Goal: Information Seeking & Learning: Learn about a topic

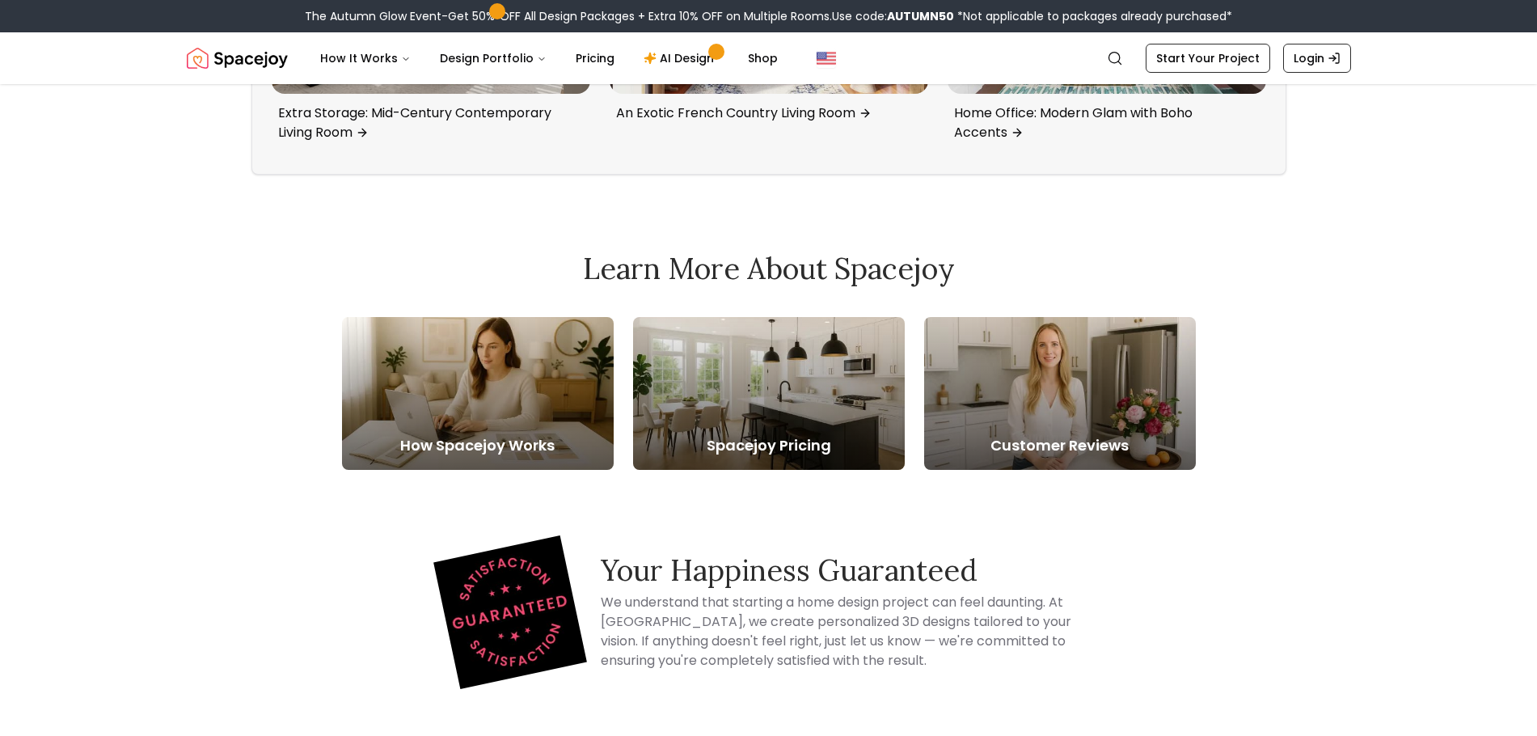
scroll to position [7275, 0]
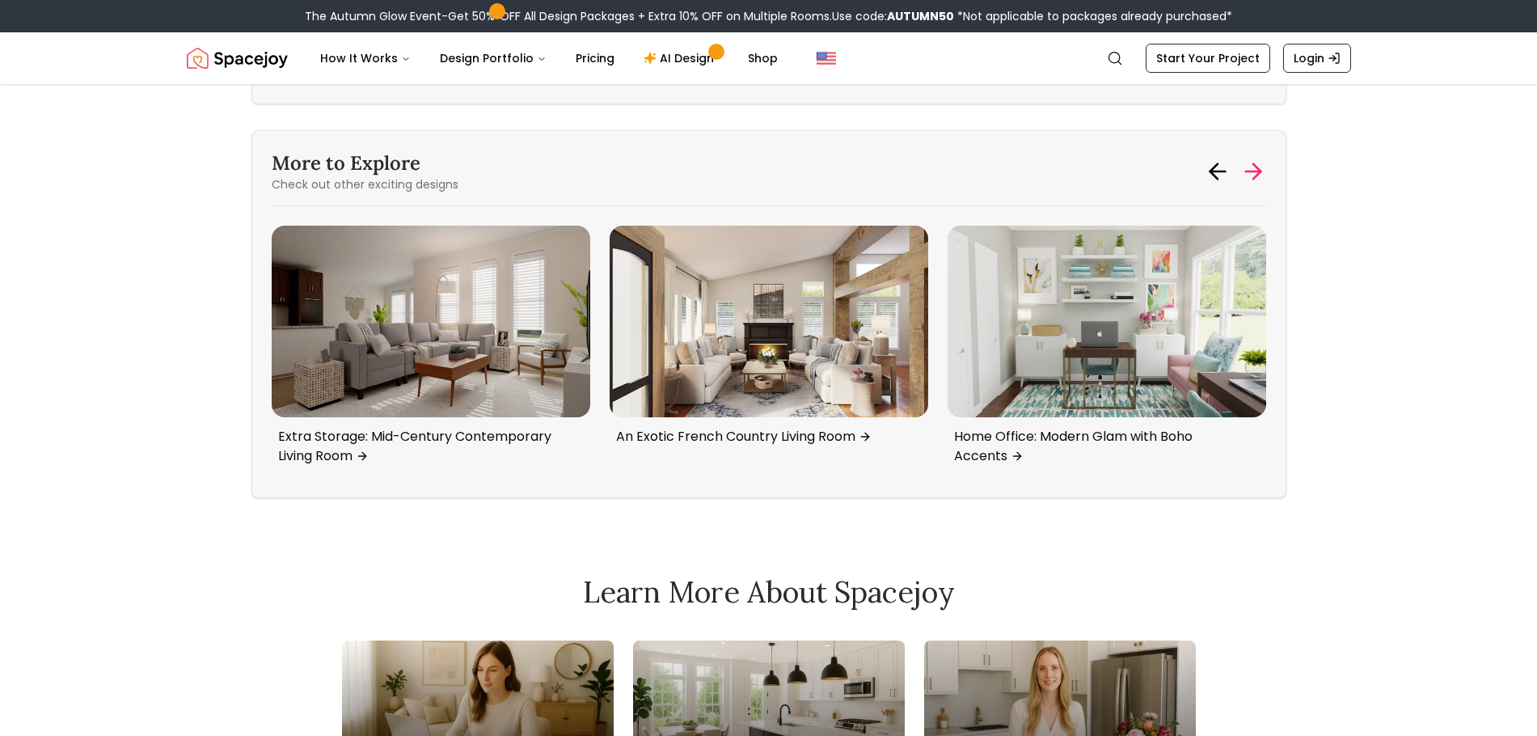
click at [1263, 169] on icon at bounding box center [1253, 171] width 26 height 26
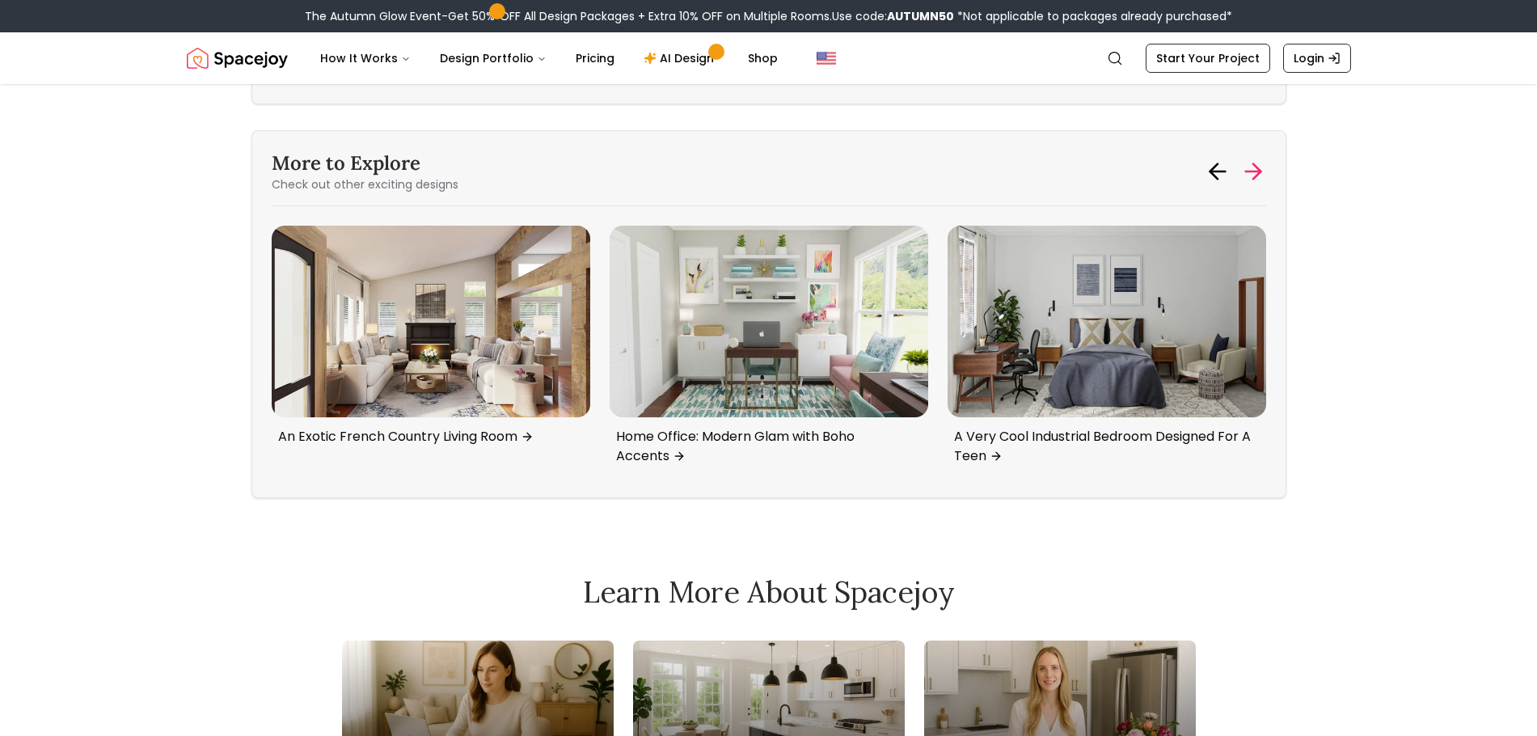
click at [1262, 174] on icon at bounding box center [1253, 171] width 26 height 26
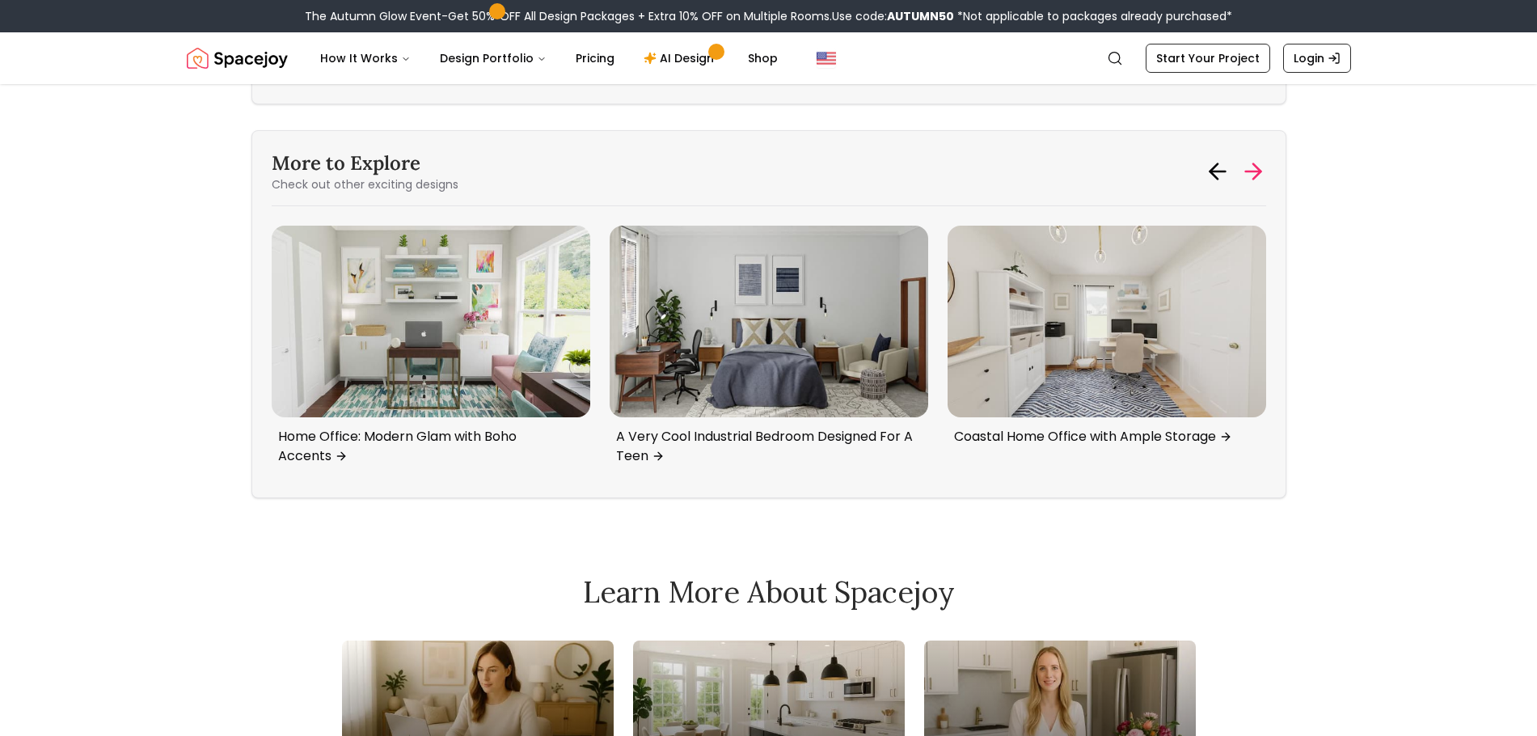
click at [1262, 174] on icon at bounding box center [1253, 171] width 26 height 26
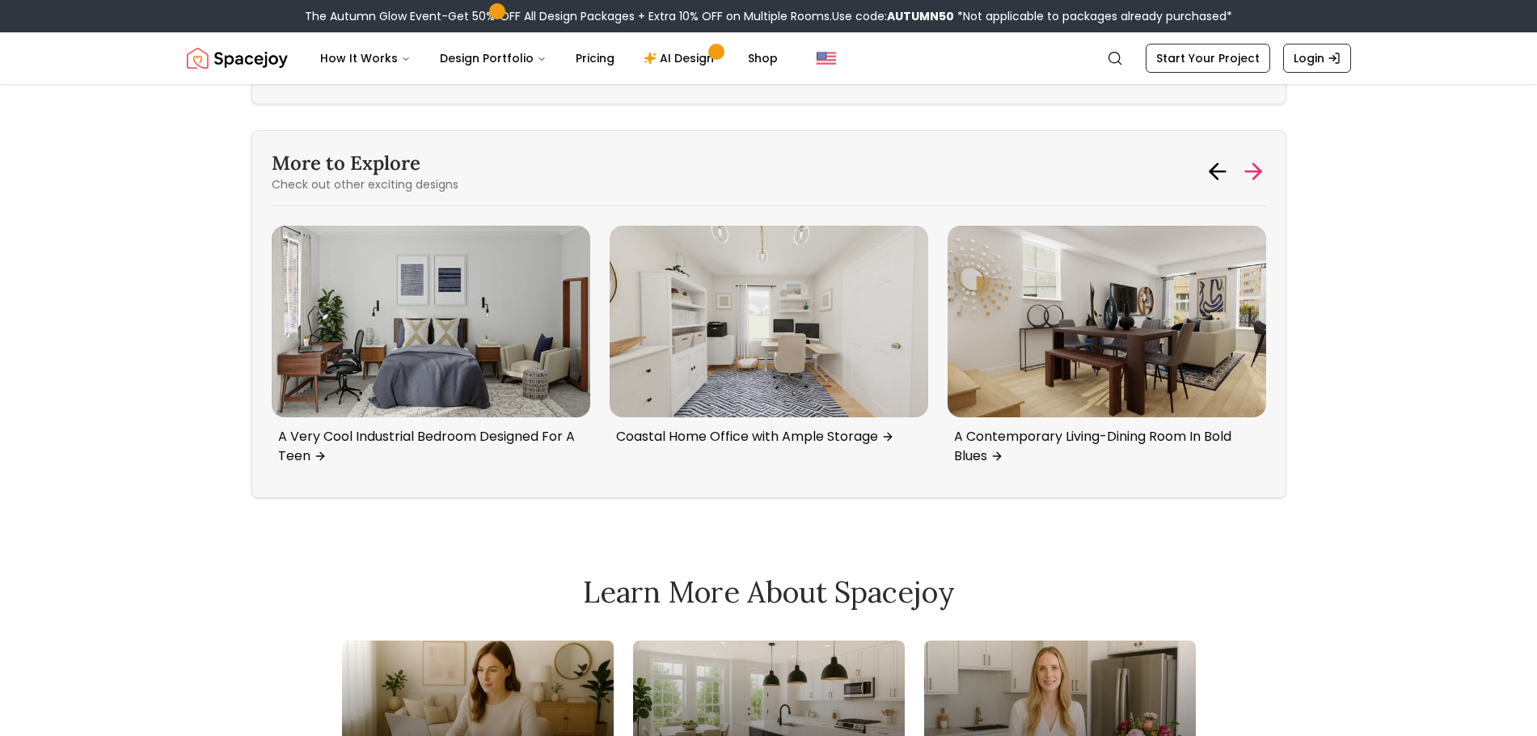
click at [1259, 174] on icon at bounding box center [1256, 171] width 7 height 15
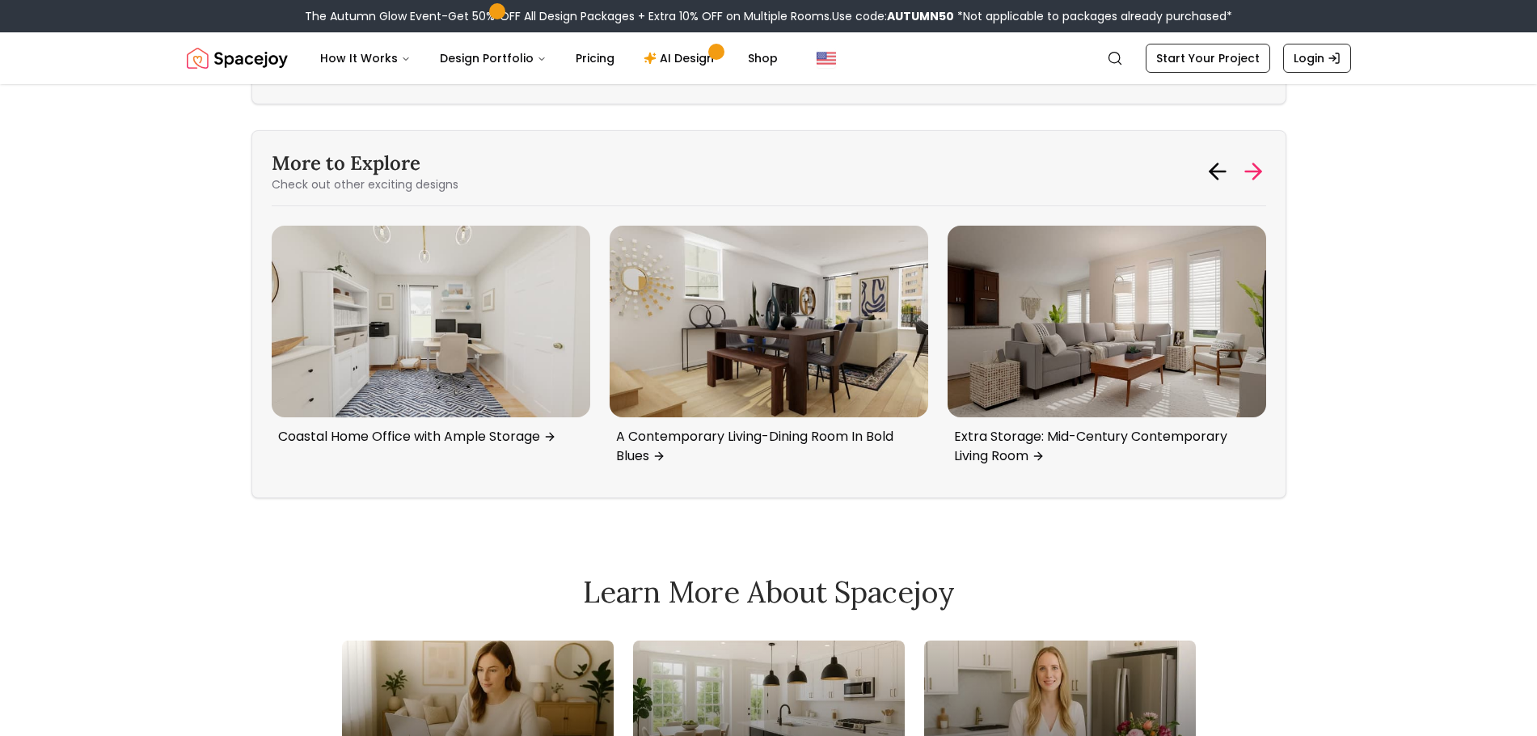
click at [1259, 174] on icon at bounding box center [1256, 171] width 7 height 15
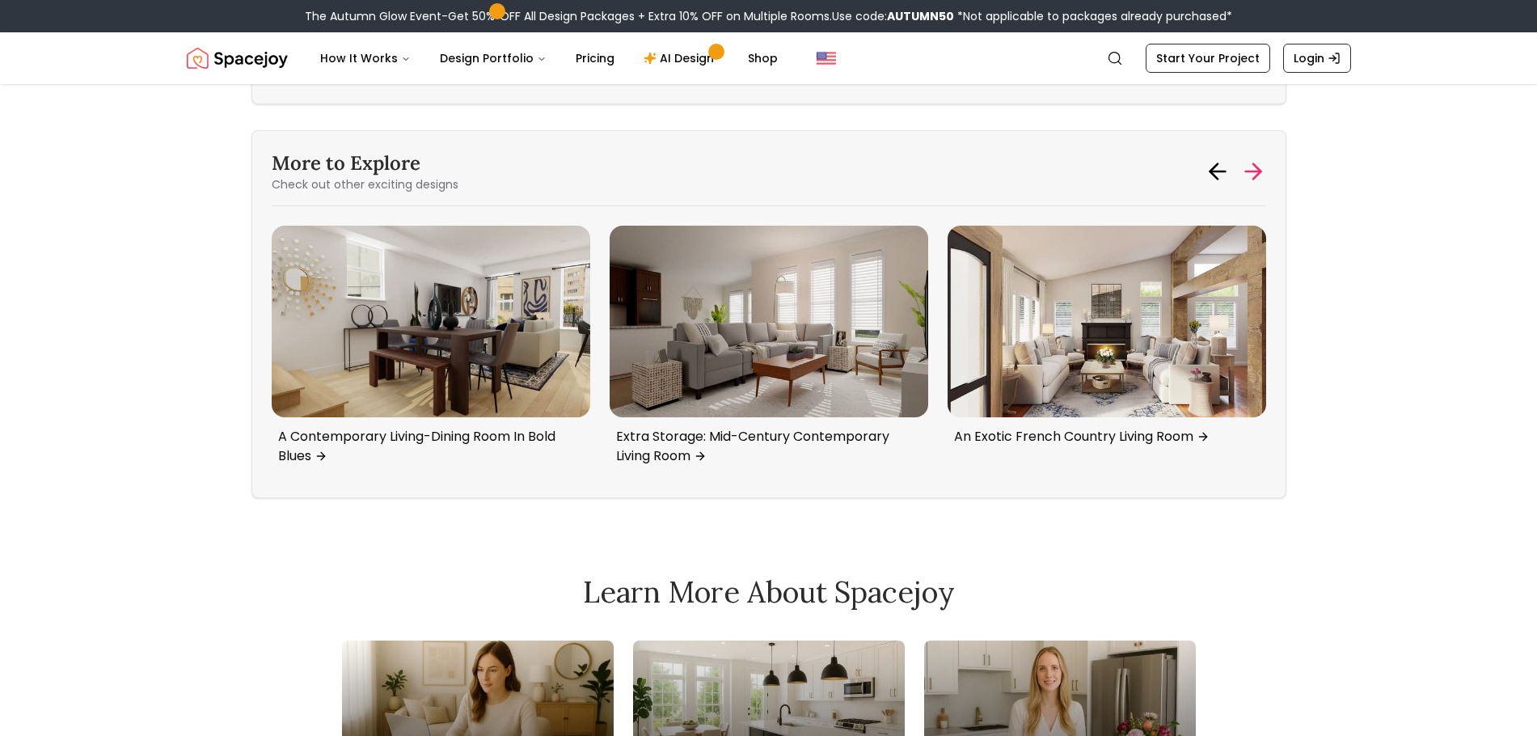
click at [1259, 174] on icon at bounding box center [1256, 171] width 7 height 15
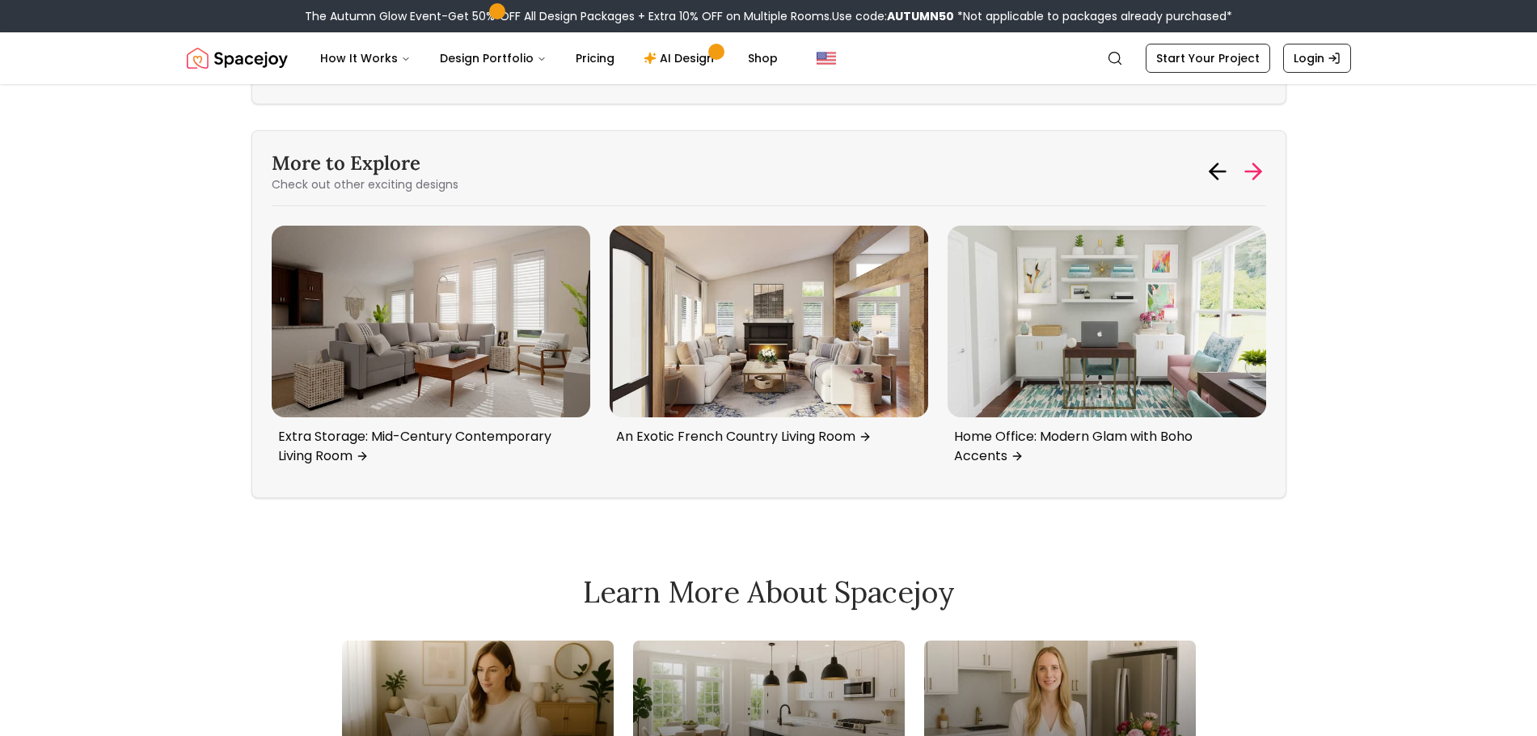
click at [1259, 174] on icon at bounding box center [1256, 171] width 7 height 15
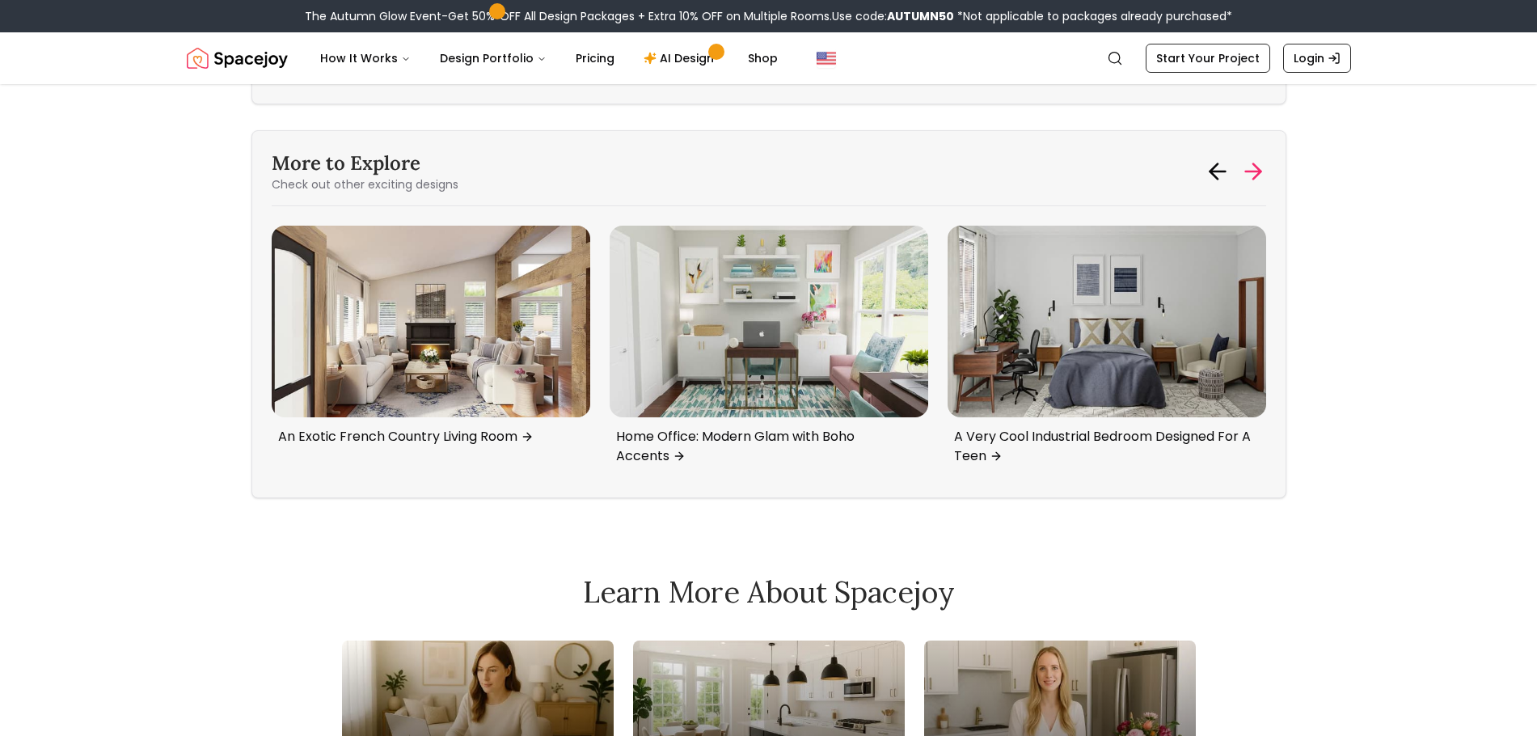
click at [1259, 174] on icon at bounding box center [1256, 171] width 7 height 15
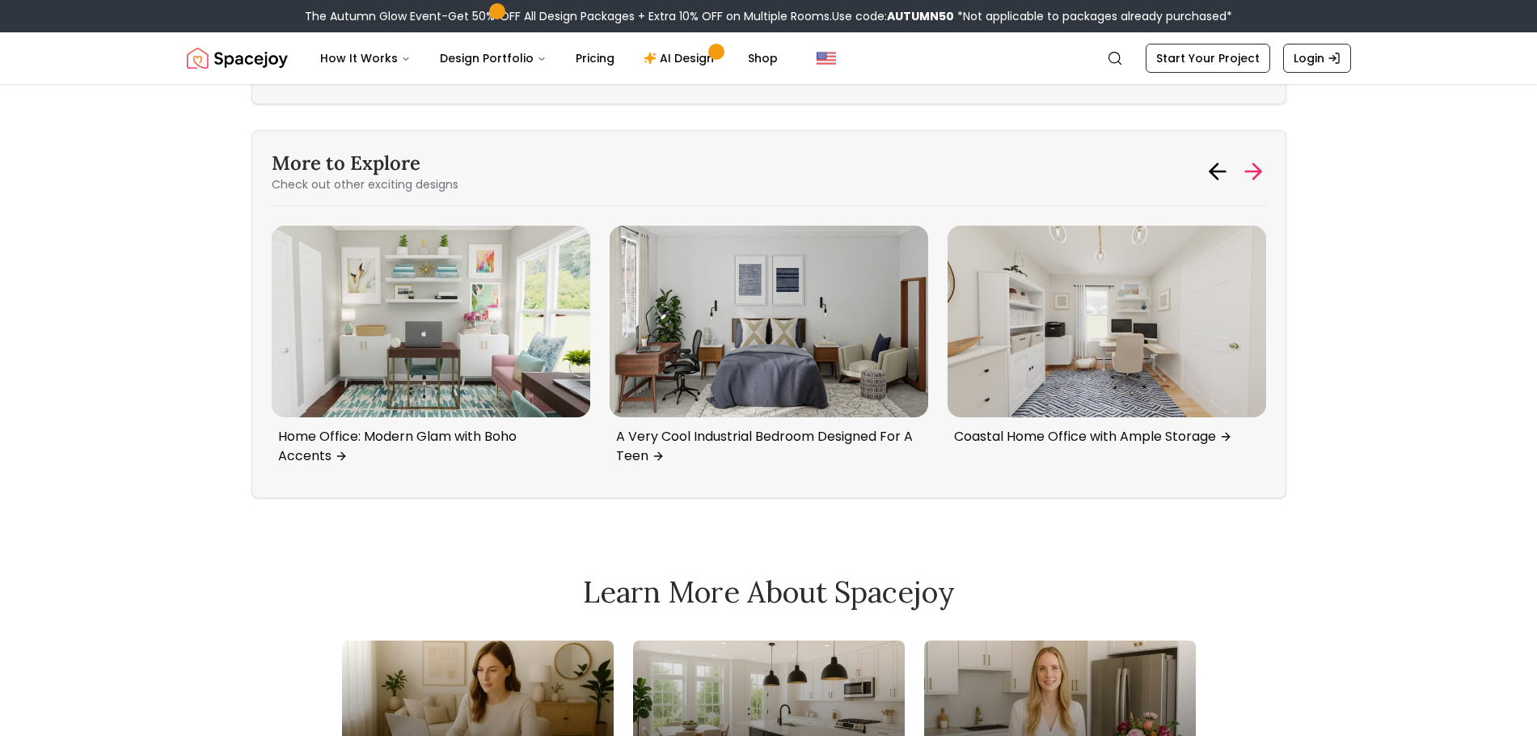
click at [1259, 174] on icon at bounding box center [1256, 171] width 7 height 15
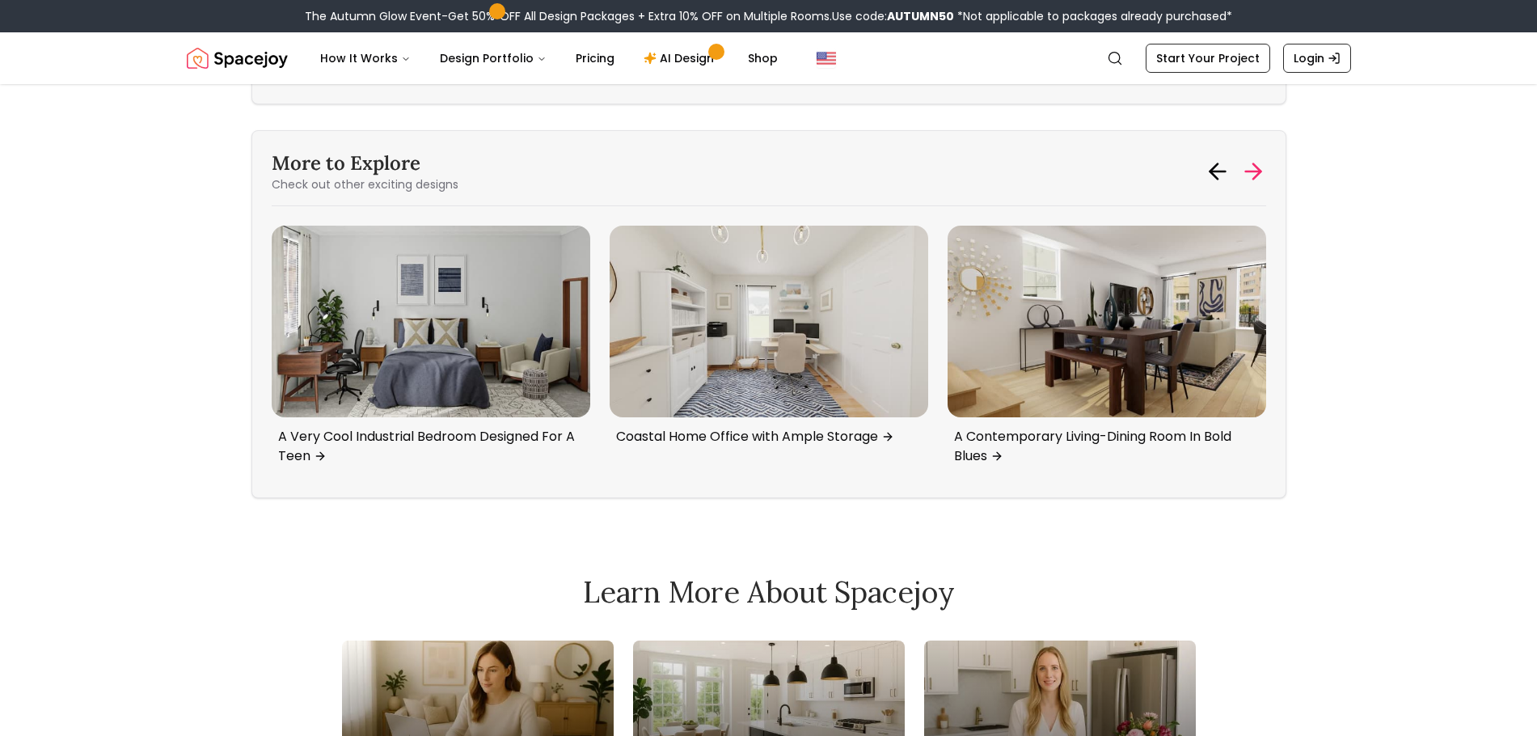
click at [1259, 174] on icon at bounding box center [1256, 171] width 7 height 15
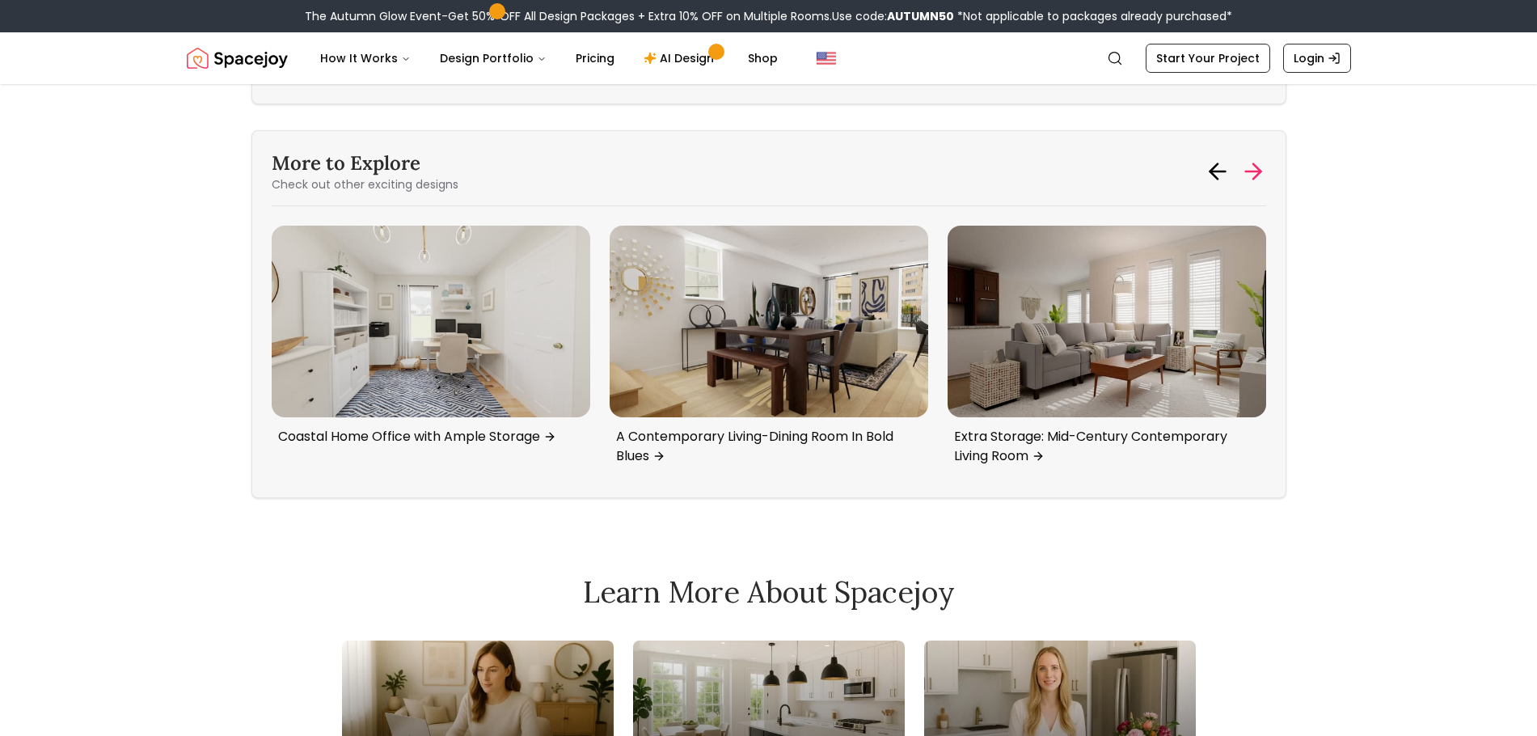
click at [1259, 174] on icon at bounding box center [1256, 171] width 7 height 15
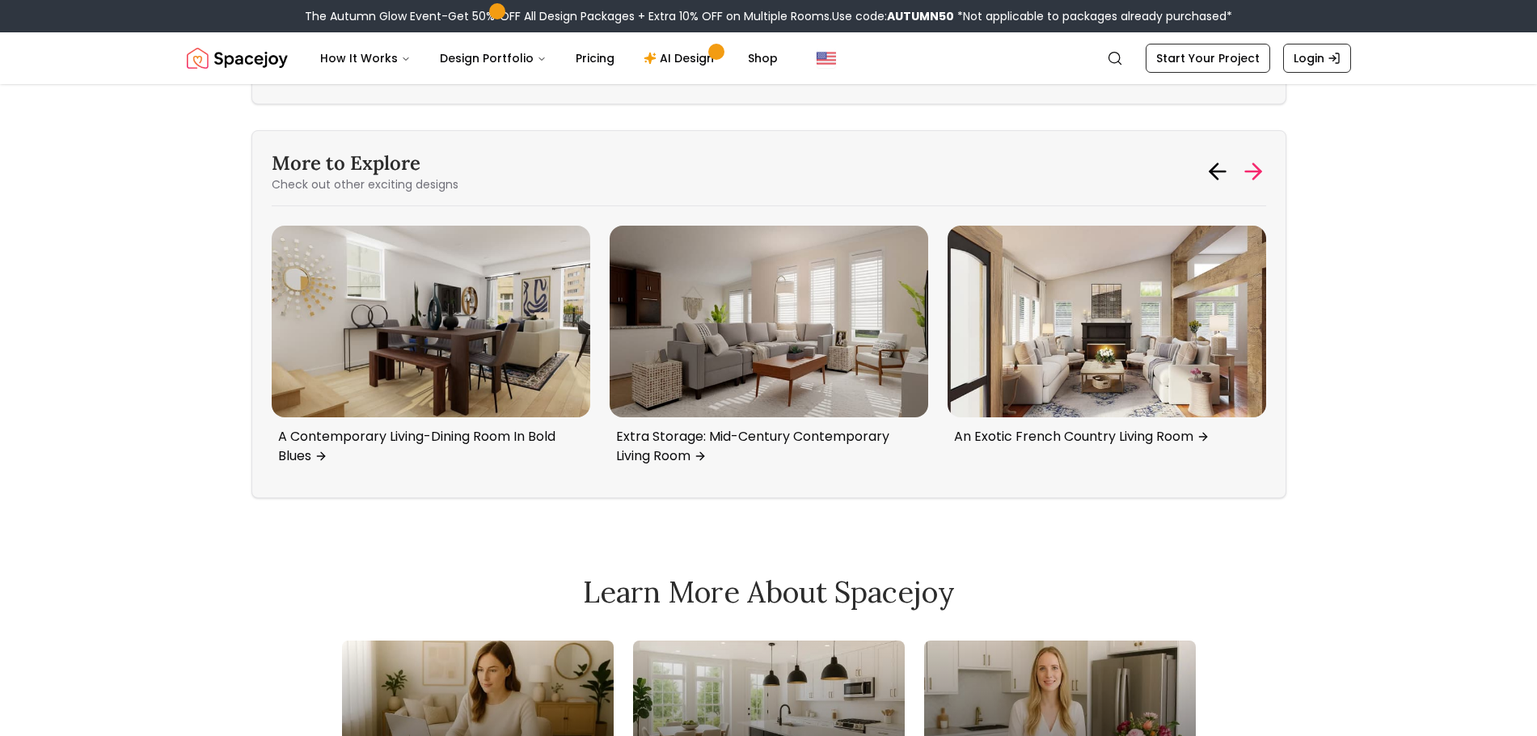
click at [1259, 174] on icon at bounding box center [1256, 171] width 7 height 15
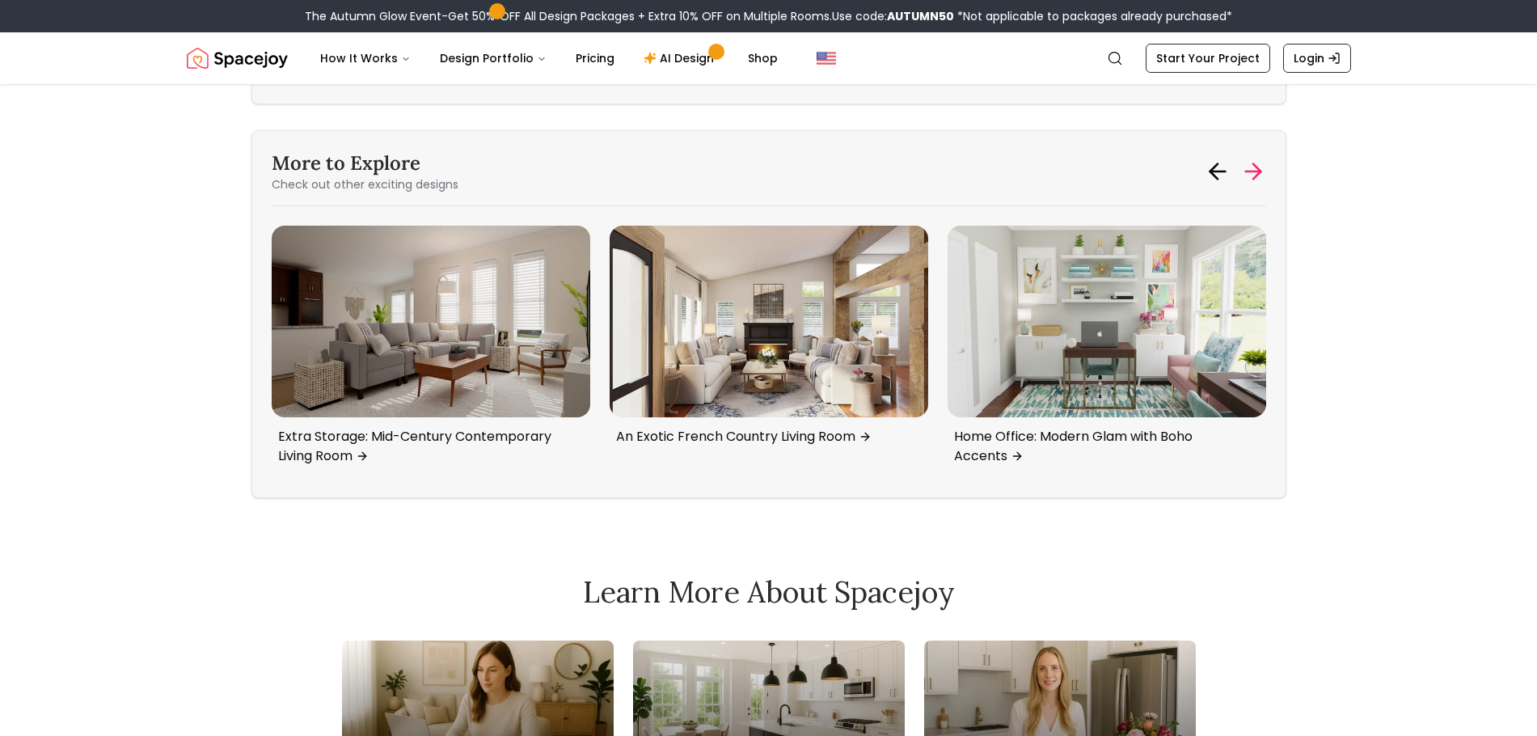
click at [1259, 174] on icon at bounding box center [1256, 171] width 7 height 15
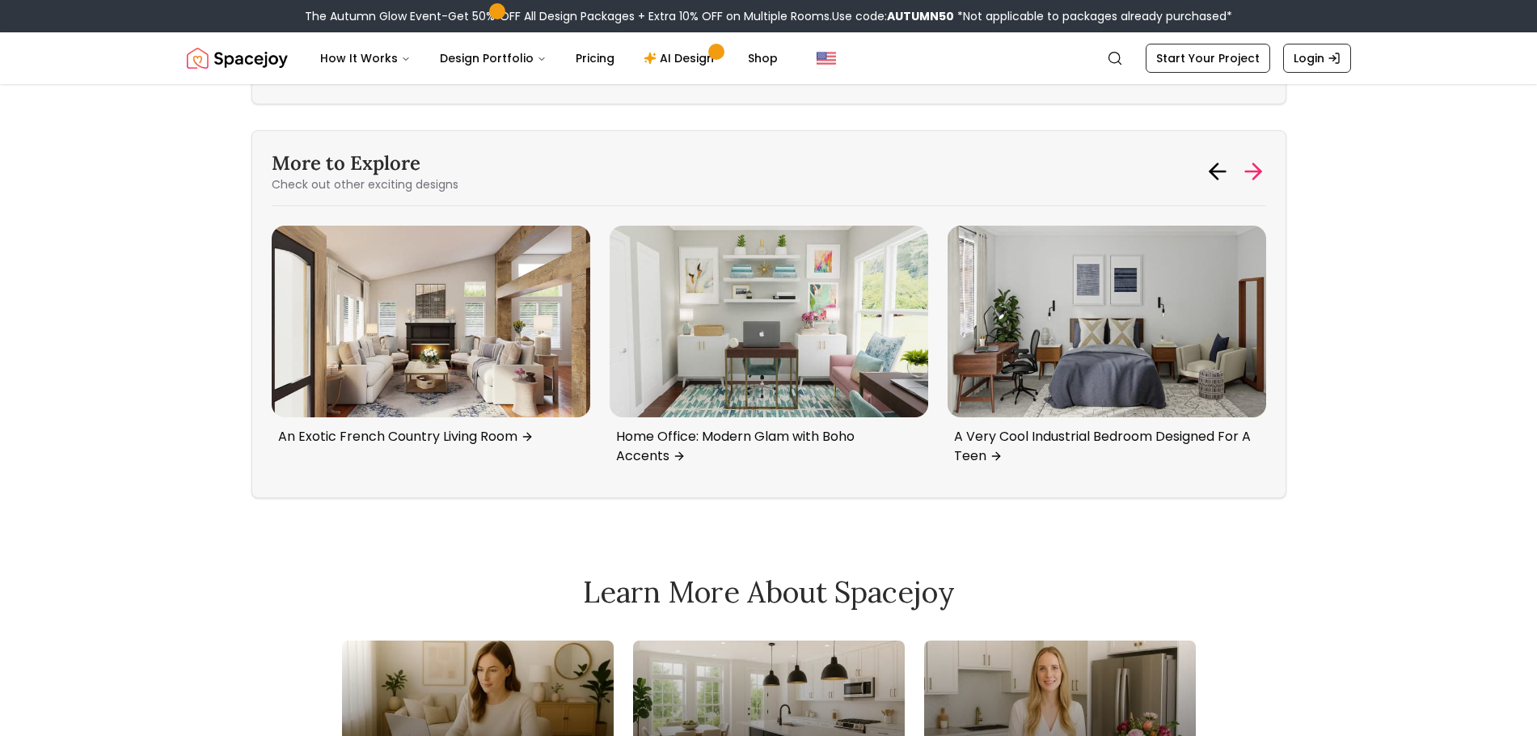
click at [1259, 174] on icon at bounding box center [1256, 171] width 7 height 15
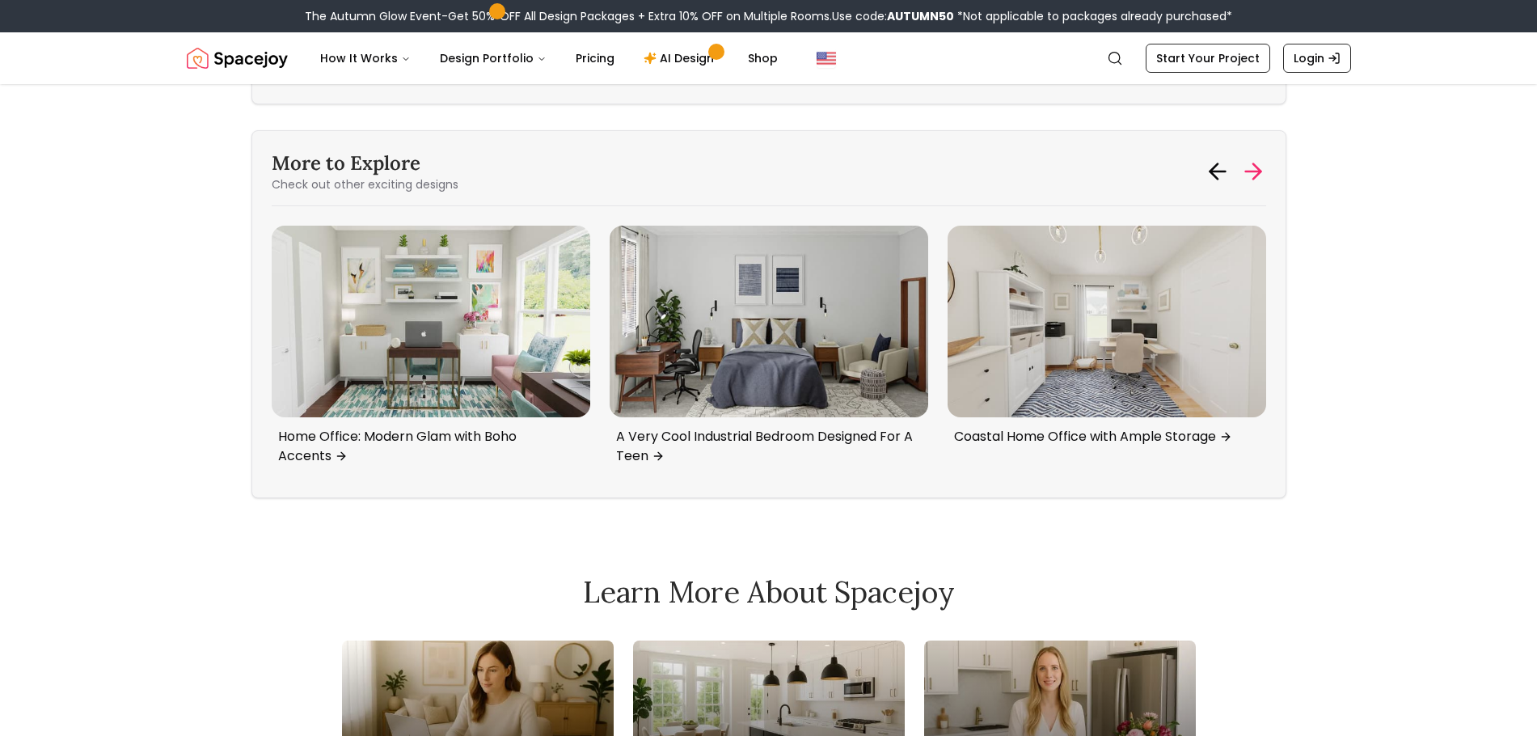
click at [1259, 174] on icon at bounding box center [1256, 171] width 7 height 15
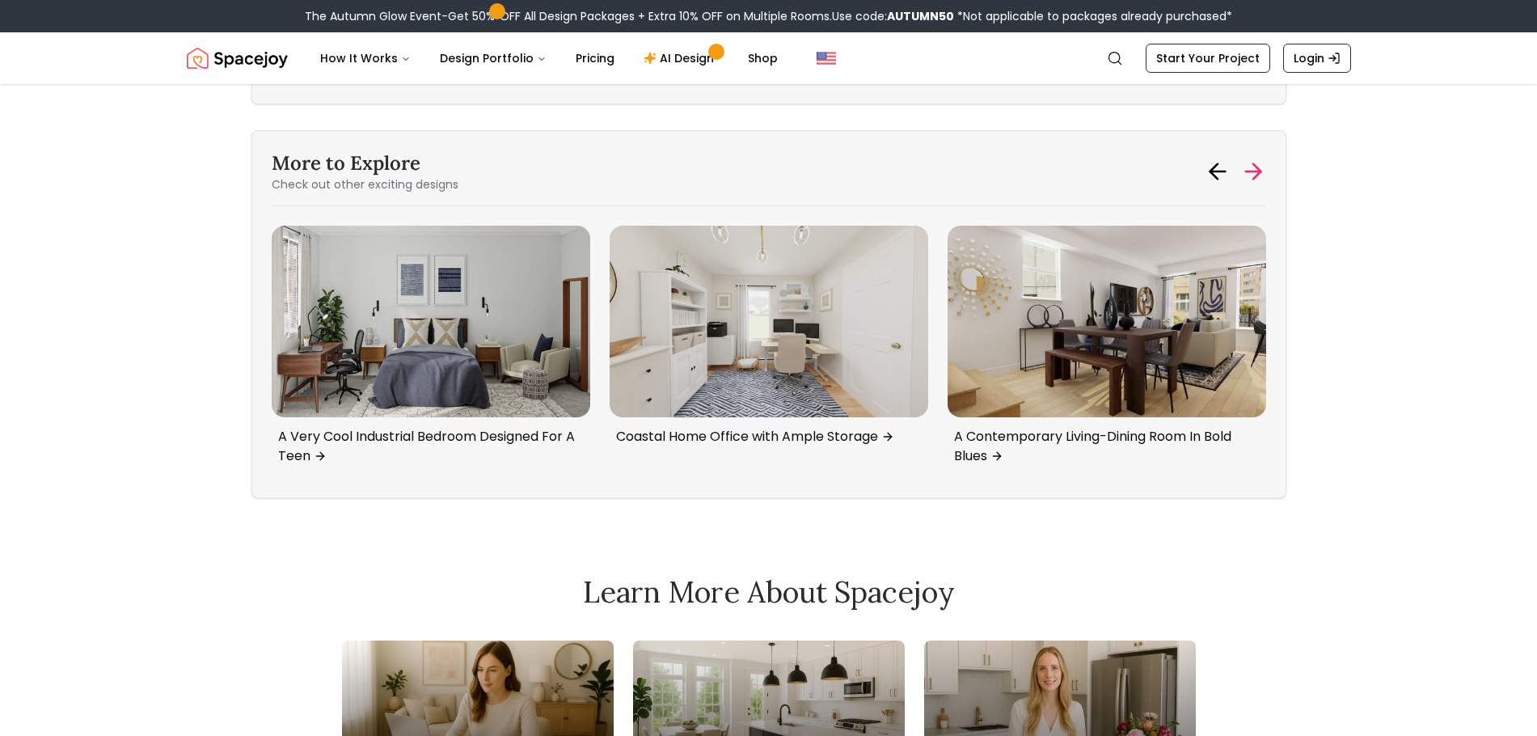
click at [1259, 174] on icon at bounding box center [1256, 171] width 7 height 15
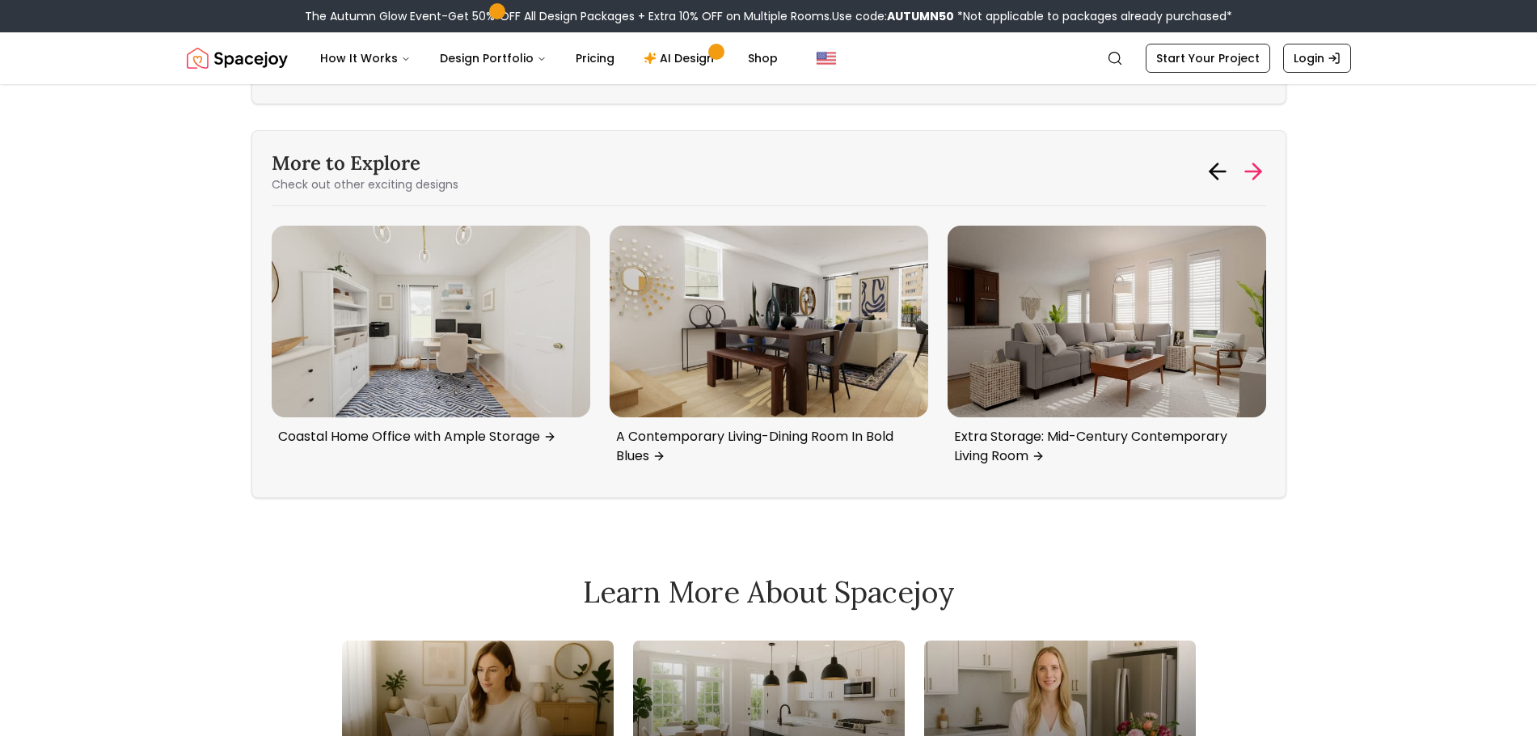
click at [1259, 174] on icon at bounding box center [1256, 171] width 7 height 15
